Goal: Task Accomplishment & Management: Use online tool/utility

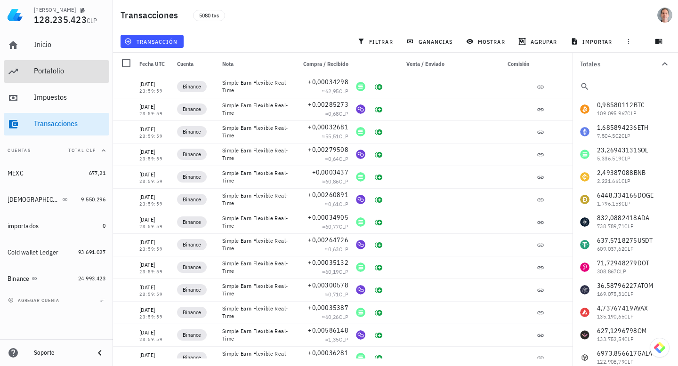
click at [63, 62] on div "Portafolio" at bounding box center [70, 71] width 72 height 21
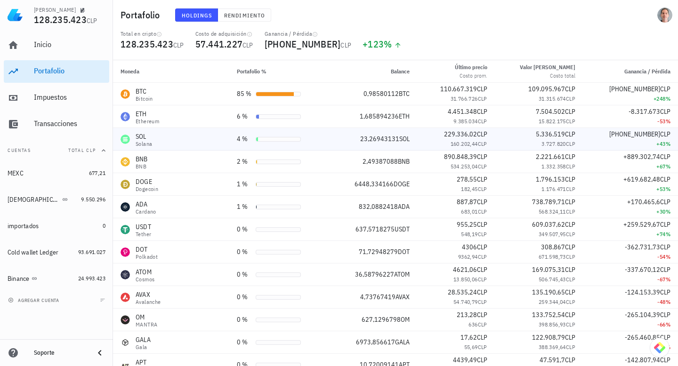
click at [314, 139] on div "4 %" at bounding box center [279, 139] width 84 height 10
click at [409, 136] on span "SOL" at bounding box center [404, 139] width 10 height 8
click at [69, 134] on div "Transacciones" at bounding box center [70, 123] width 72 height 21
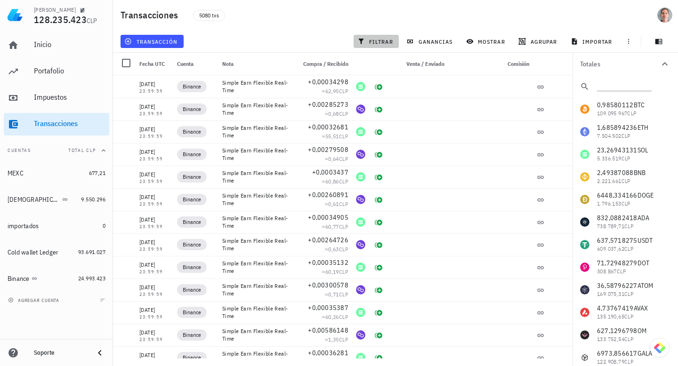
click at [387, 41] on span "filtrar" at bounding box center [376, 42] width 34 height 8
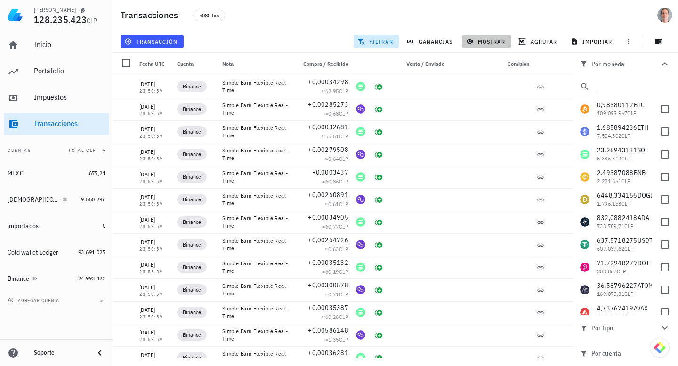
click at [495, 43] on span "mostrar" at bounding box center [486, 42] width 37 height 8
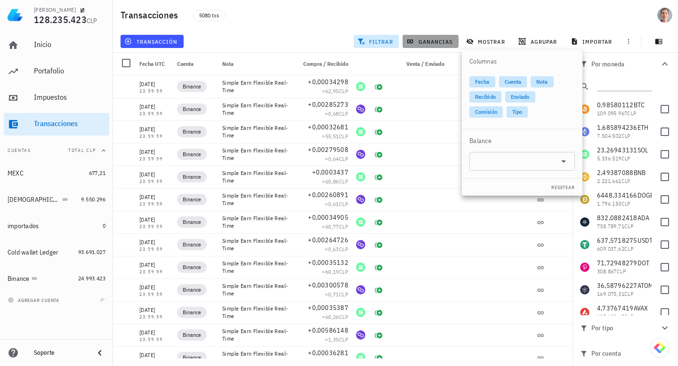
click at [436, 41] on span "ganancias" at bounding box center [430, 42] width 44 height 8
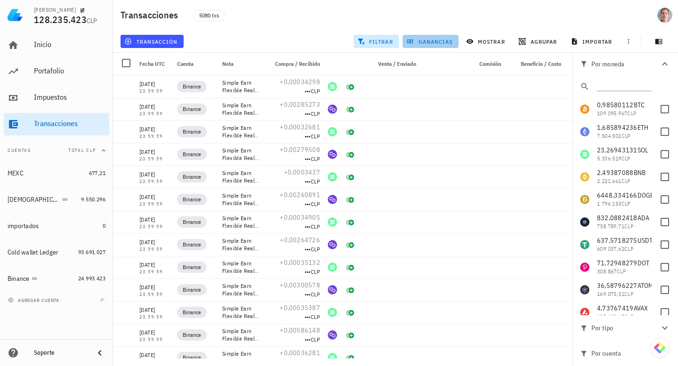
click at [436, 41] on span "ganancias" at bounding box center [430, 42] width 44 height 8
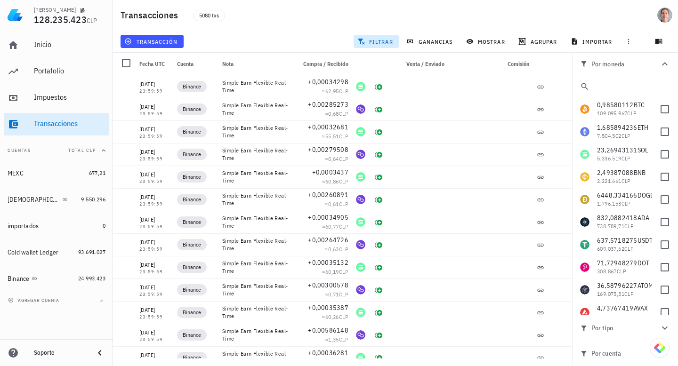
click at [366, 40] on span "filtrar" at bounding box center [376, 42] width 34 height 8
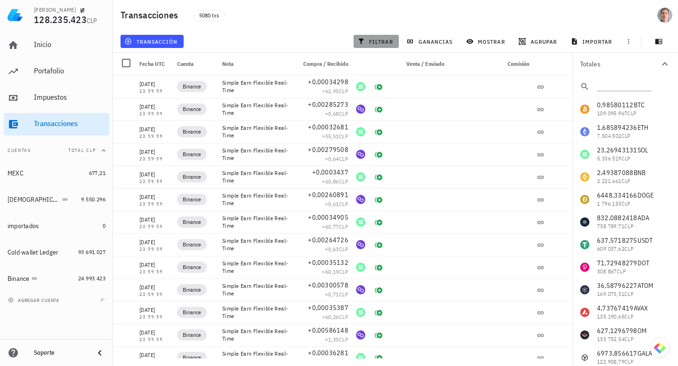
click at [366, 40] on span "filtrar" at bounding box center [376, 42] width 34 height 8
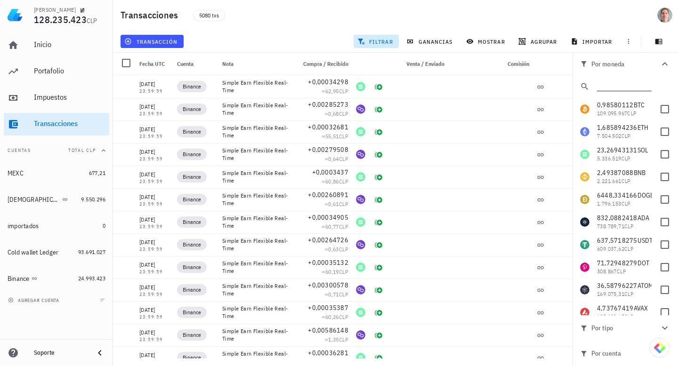
click at [616, 88] on input "text" at bounding box center [623, 85] width 53 height 12
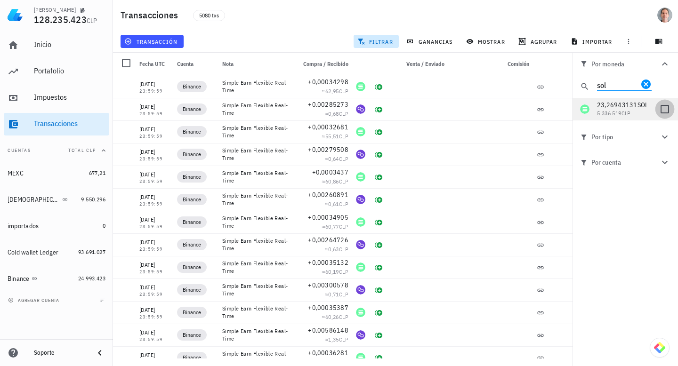
type input "sol"
click at [657, 107] on div at bounding box center [664, 109] width 16 height 16
checkbox input "true"
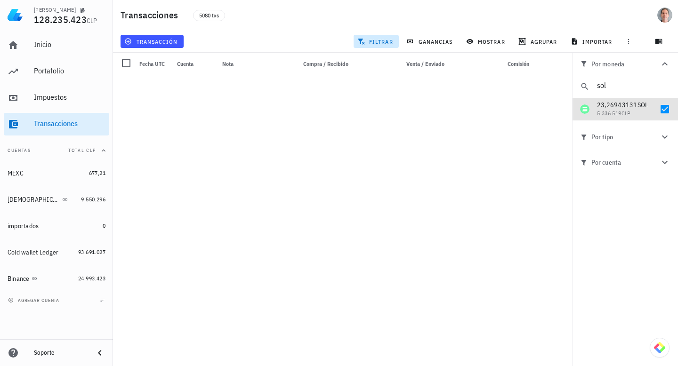
scroll to position [13585, 0]
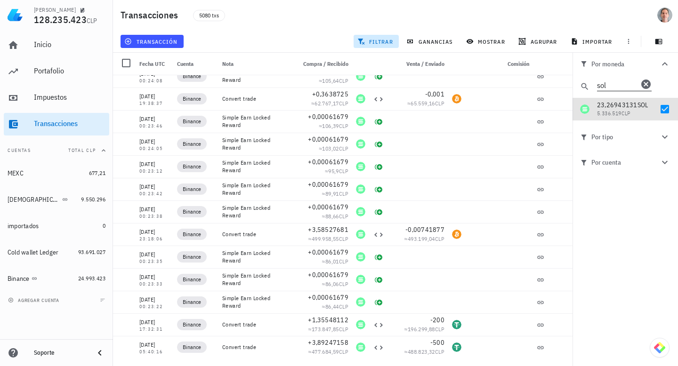
click at [632, 85] on input "sol" at bounding box center [617, 85] width 41 height 12
type input "doge"
click at [663, 108] on div at bounding box center [664, 109] width 16 height 16
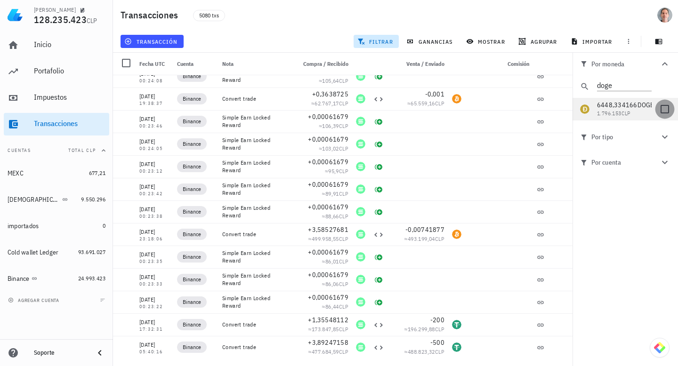
checkbox input "true"
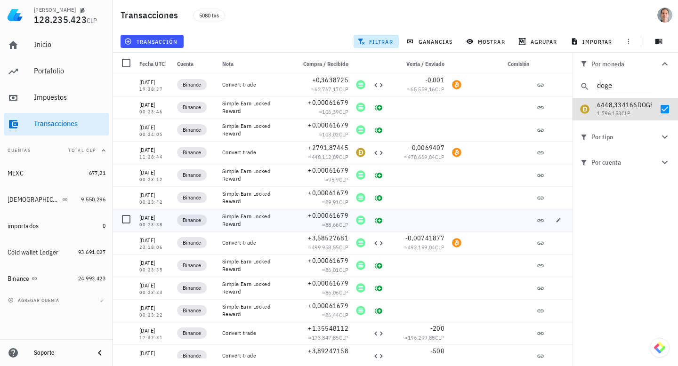
scroll to position [13698, 0]
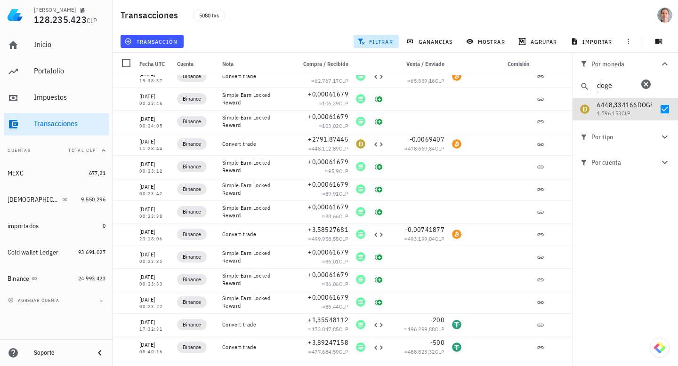
click at [619, 87] on input "doge" at bounding box center [617, 85] width 41 height 12
type input "dot"
click at [664, 114] on div at bounding box center [664, 109] width 16 height 16
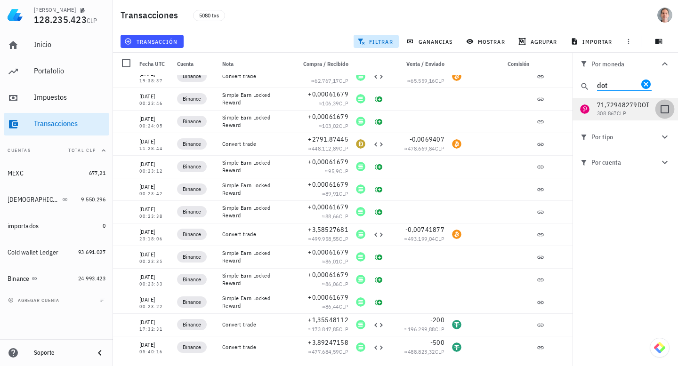
checkbox input "true"
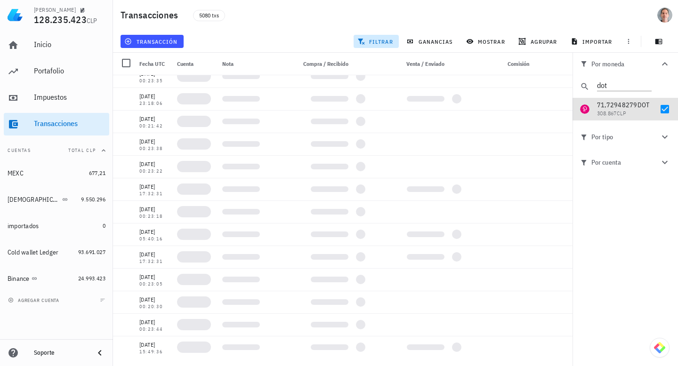
click at [418, 163] on div at bounding box center [418, 166] width 60 height 23
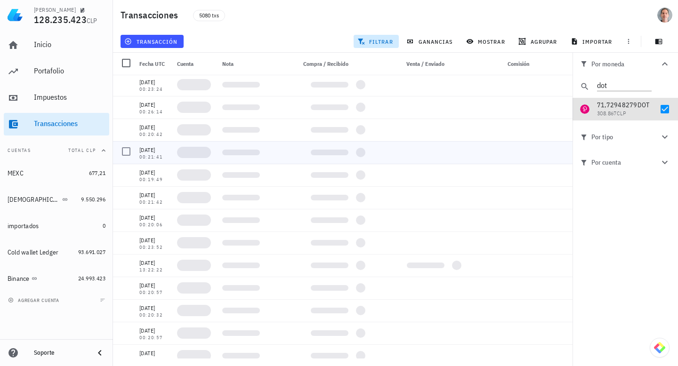
scroll to position [14421, 0]
